Goal: Manage account settings

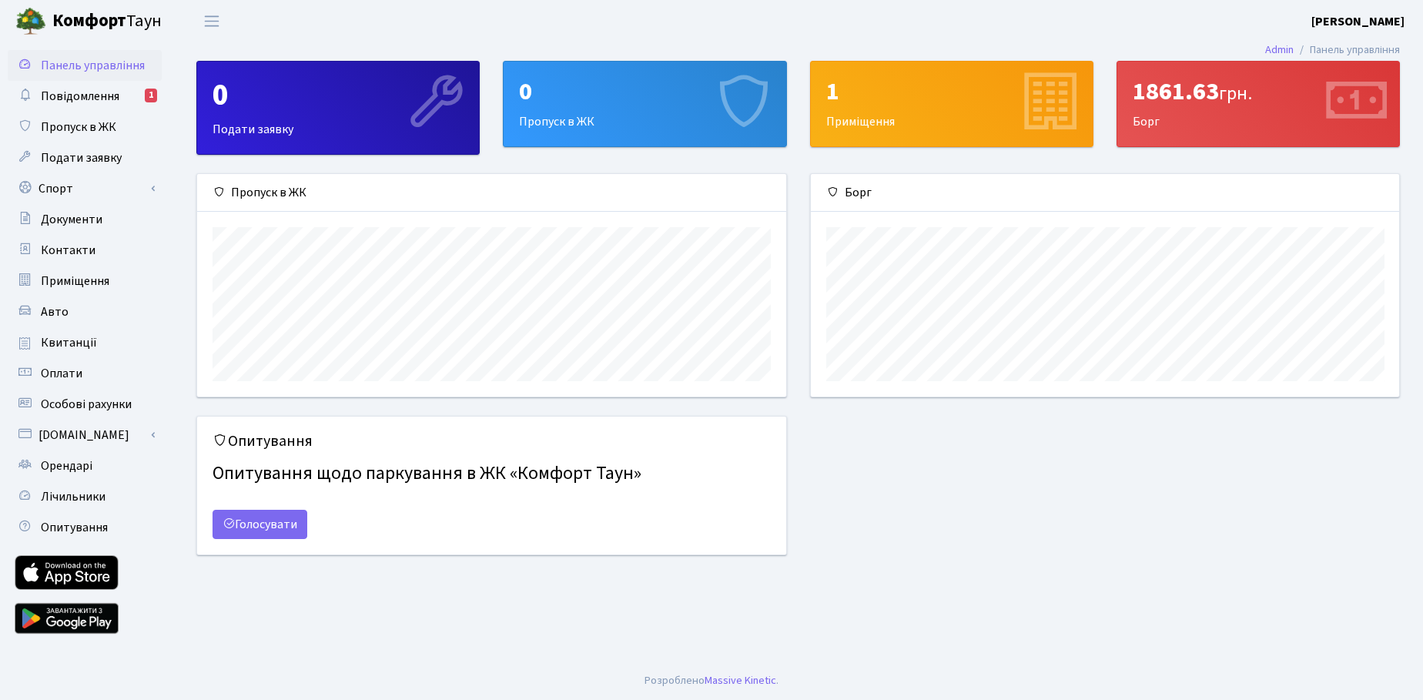
scroll to position [223, 589]
click at [1362, 25] on b "[PERSON_NAME]" at bounding box center [1358, 21] width 93 height 17
click at [1356, 36] on link "Мій обліковий запис" at bounding box center [1327, 48] width 153 height 24
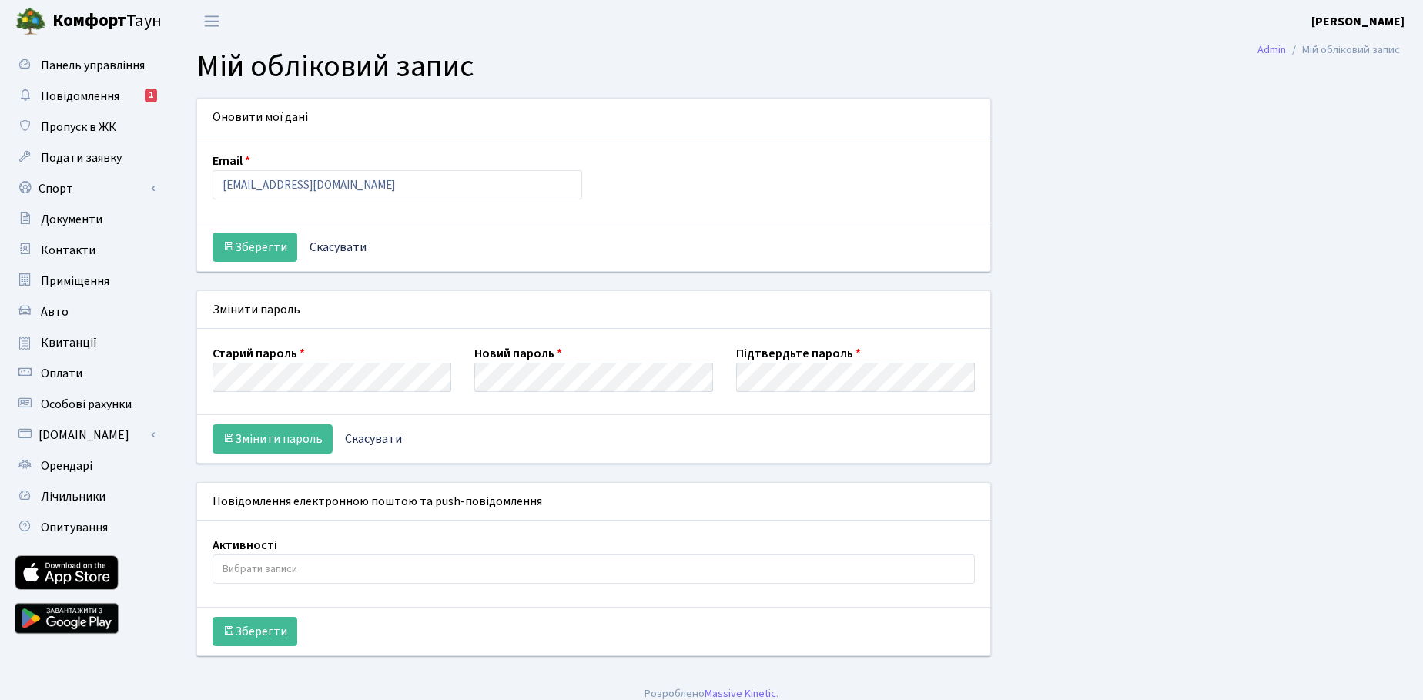
select select
click at [298, 440] on button "Змінити пароль" at bounding box center [273, 438] width 120 height 29
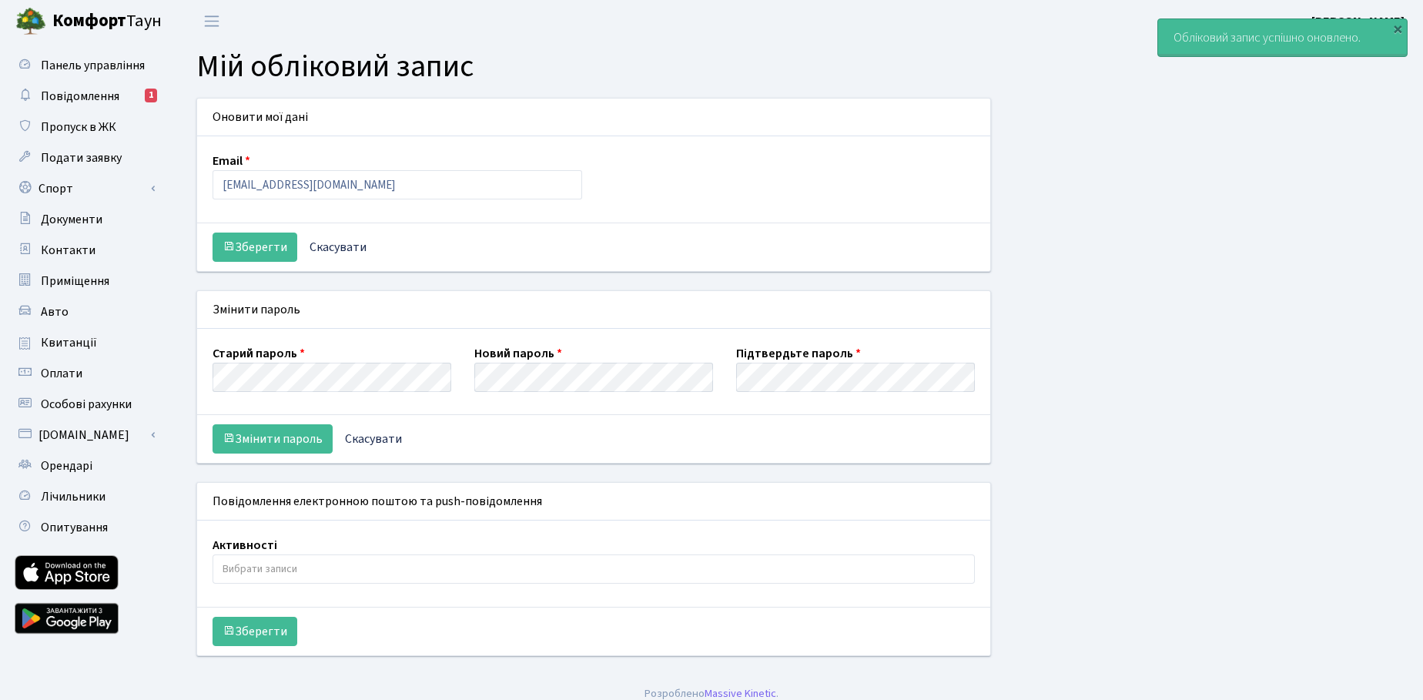
select select
click at [1400, 30] on div "×" at bounding box center [1397, 28] width 15 height 15
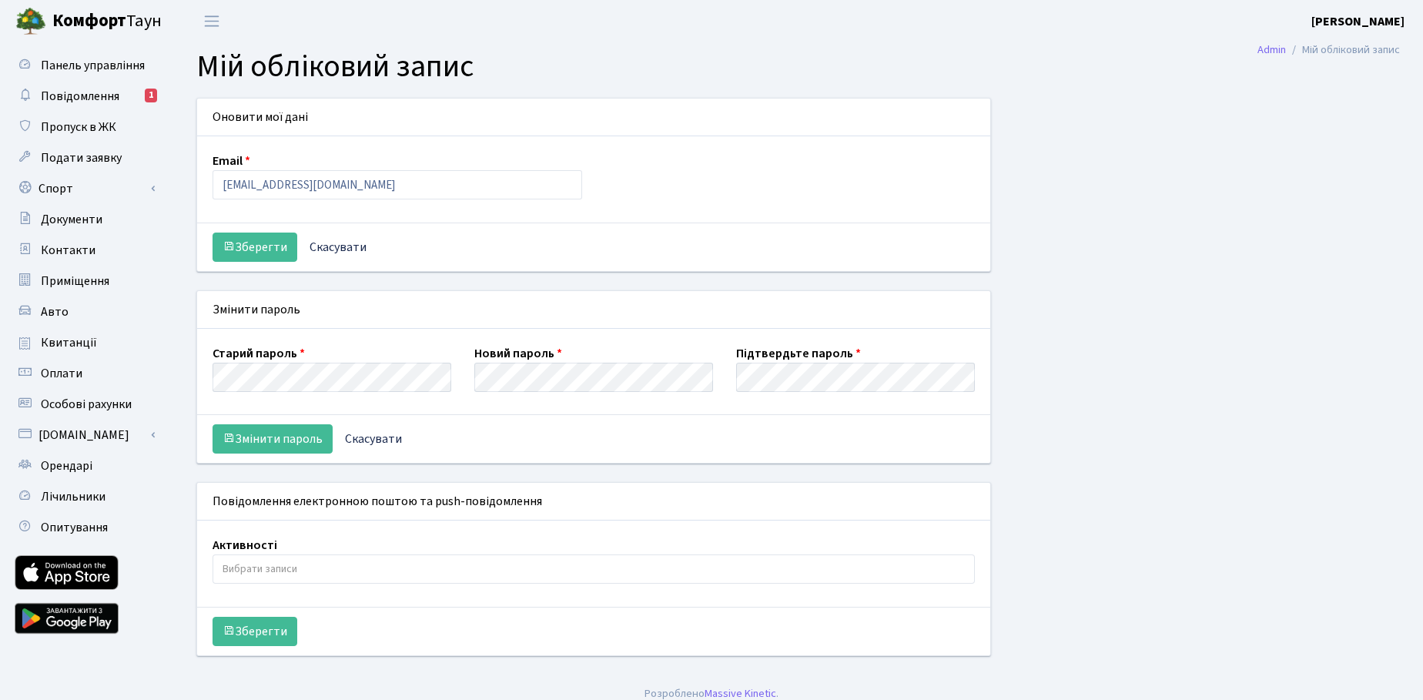
click at [1371, 18] on b "[PERSON_NAME]" at bounding box center [1358, 21] width 93 height 17
click at [1305, 75] on link "Вийти" at bounding box center [1327, 84] width 153 height 24
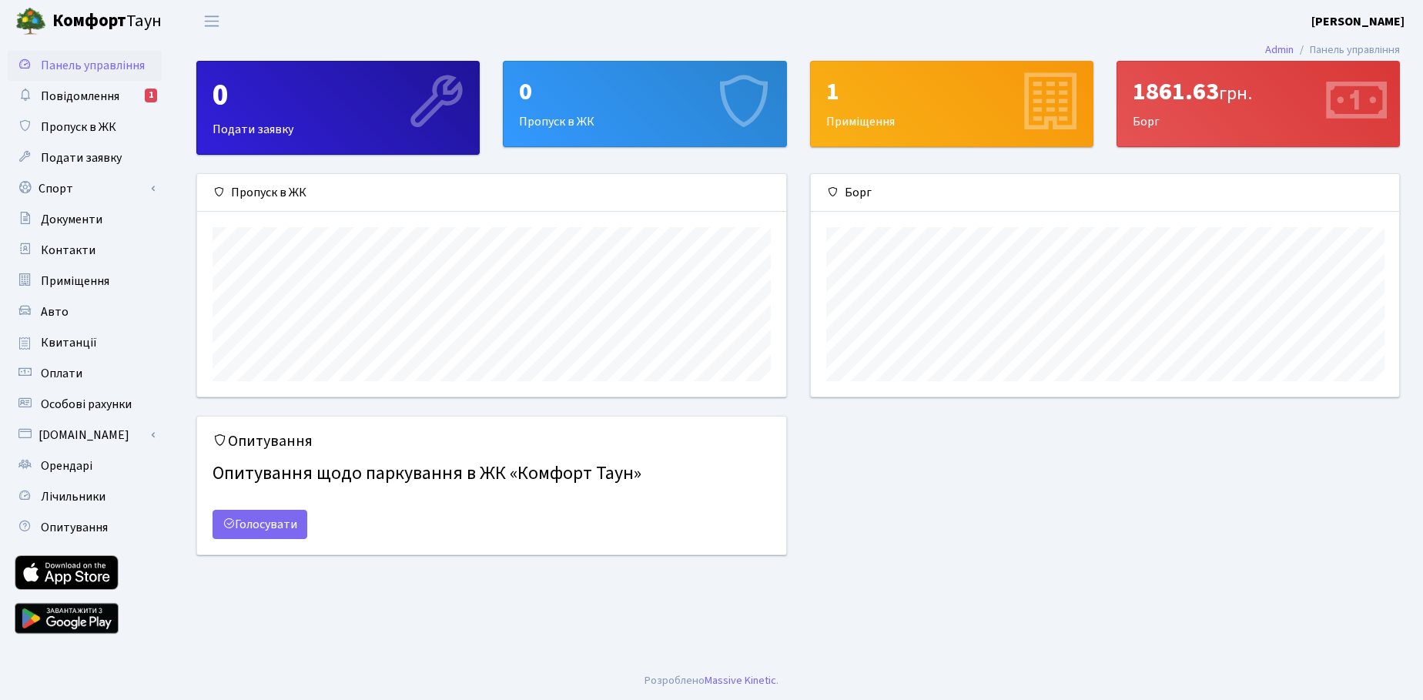
scroll to position [223, 589]
click at [1363, 20] on b "[PERSON_NAME]" at bounding box center [1358, 21] width 93 height 17
click at [1330, 49] on link "Мій обліковий запис" at bounding box center [1327, 48] width 153 height 24
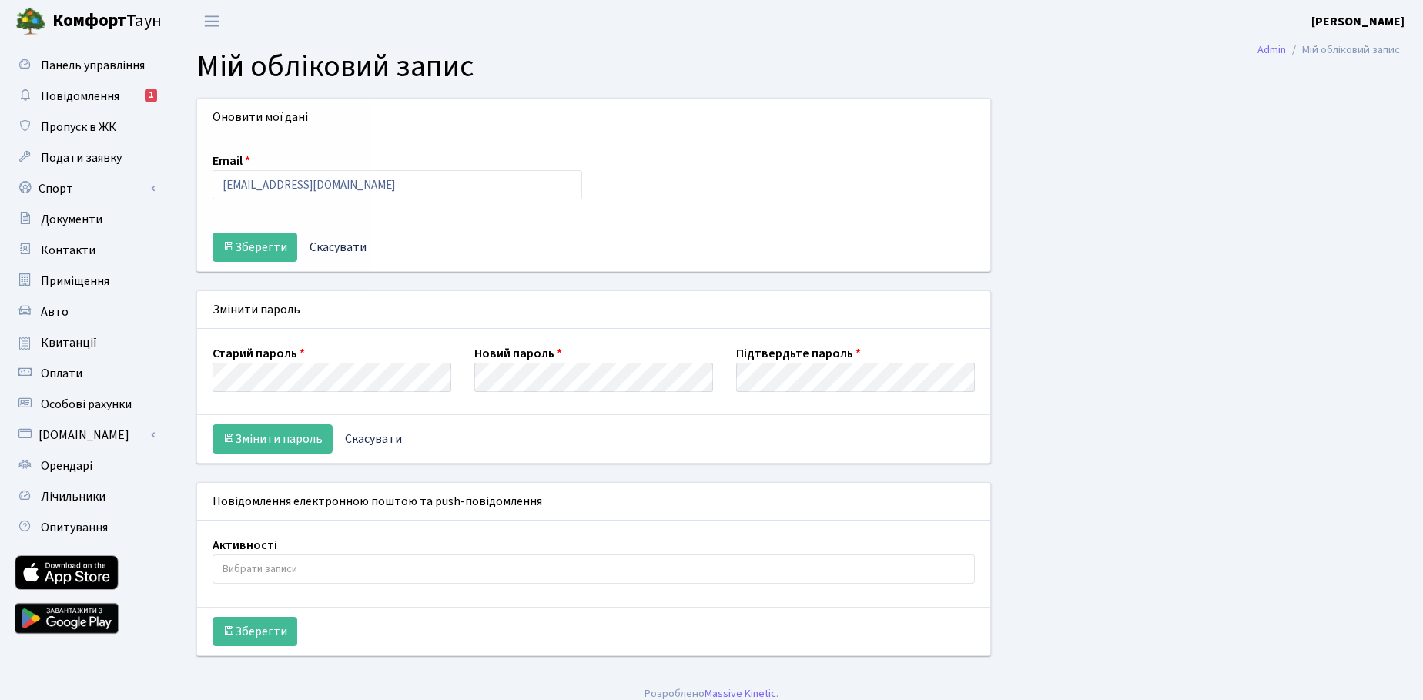
select select
click at [310, 198] on input "e.fedorov@gpsonline.com.ua" at bounding box center [398, 184] width 370 height 29
click at [136, 100] on link "Повідомлення 1" at bounding box center [85, 96] width 154 height 31
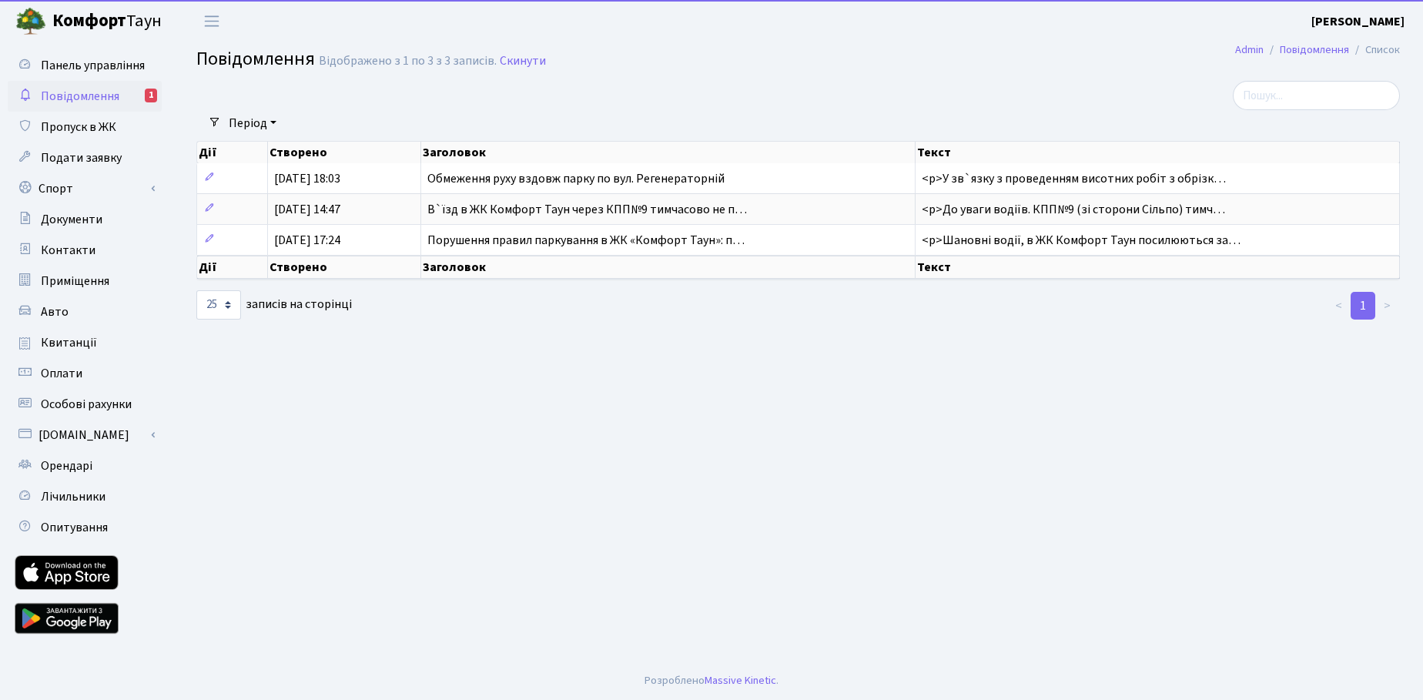
select select "25"
